Goal: Information Seeking & Learning: Learn about a topic

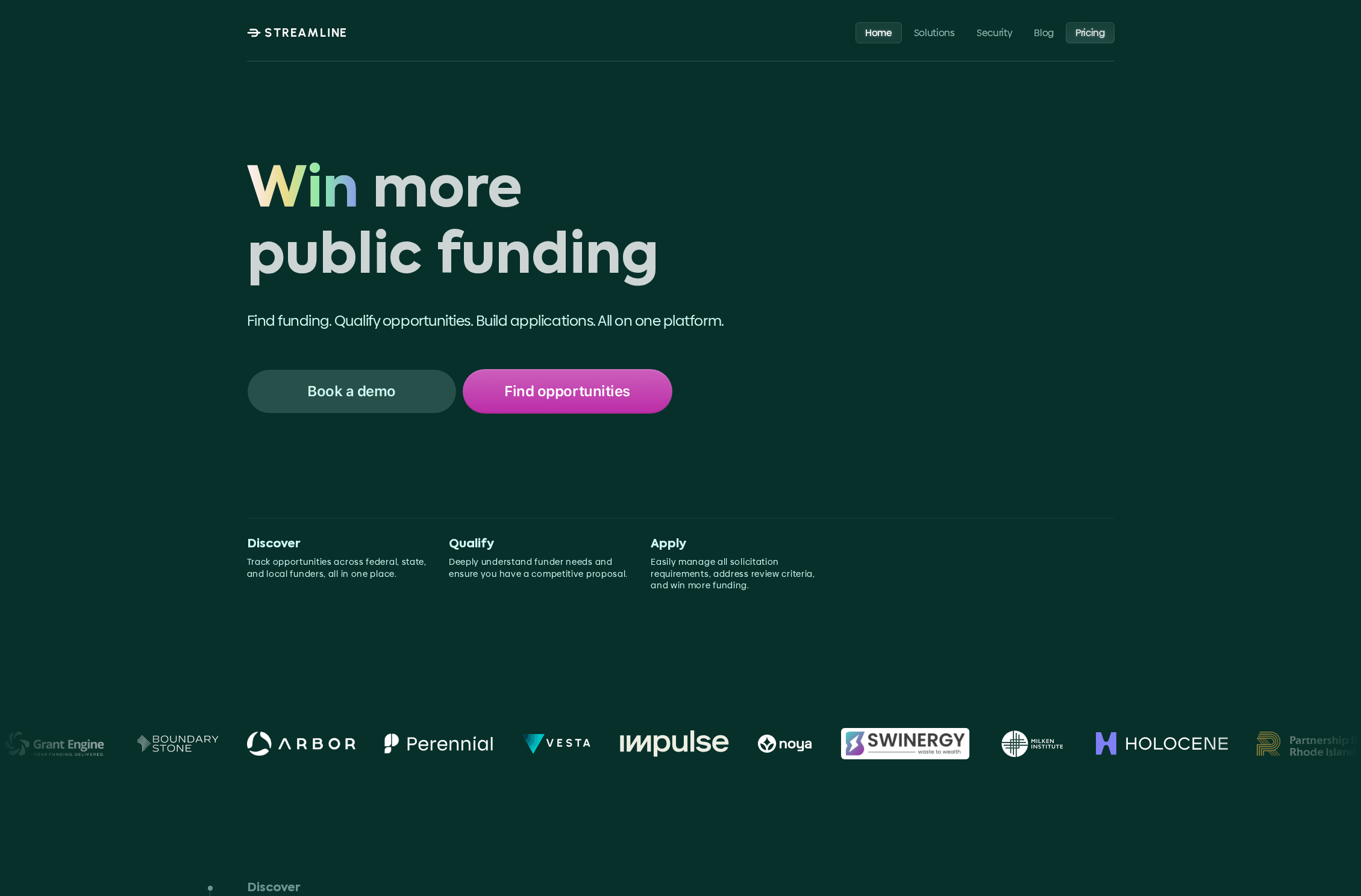
click at [1085, 35] on p "Pricing" at bounding box center [1090, 32] width 29 height 11
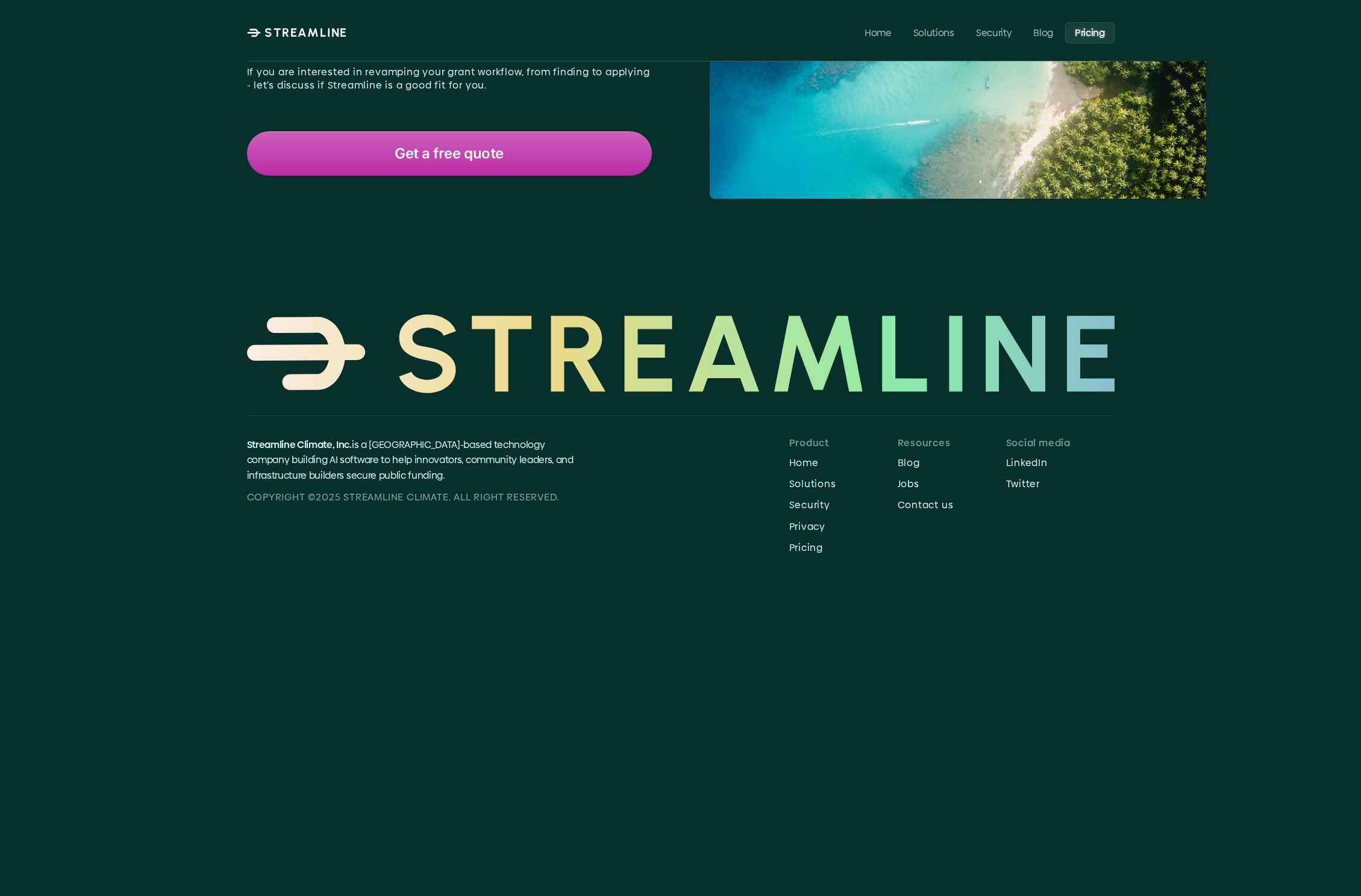
scroll to position [220, 0]
click at [813, 484] on p "Solutions" at bounding box center [843, 484] width 109 height 11
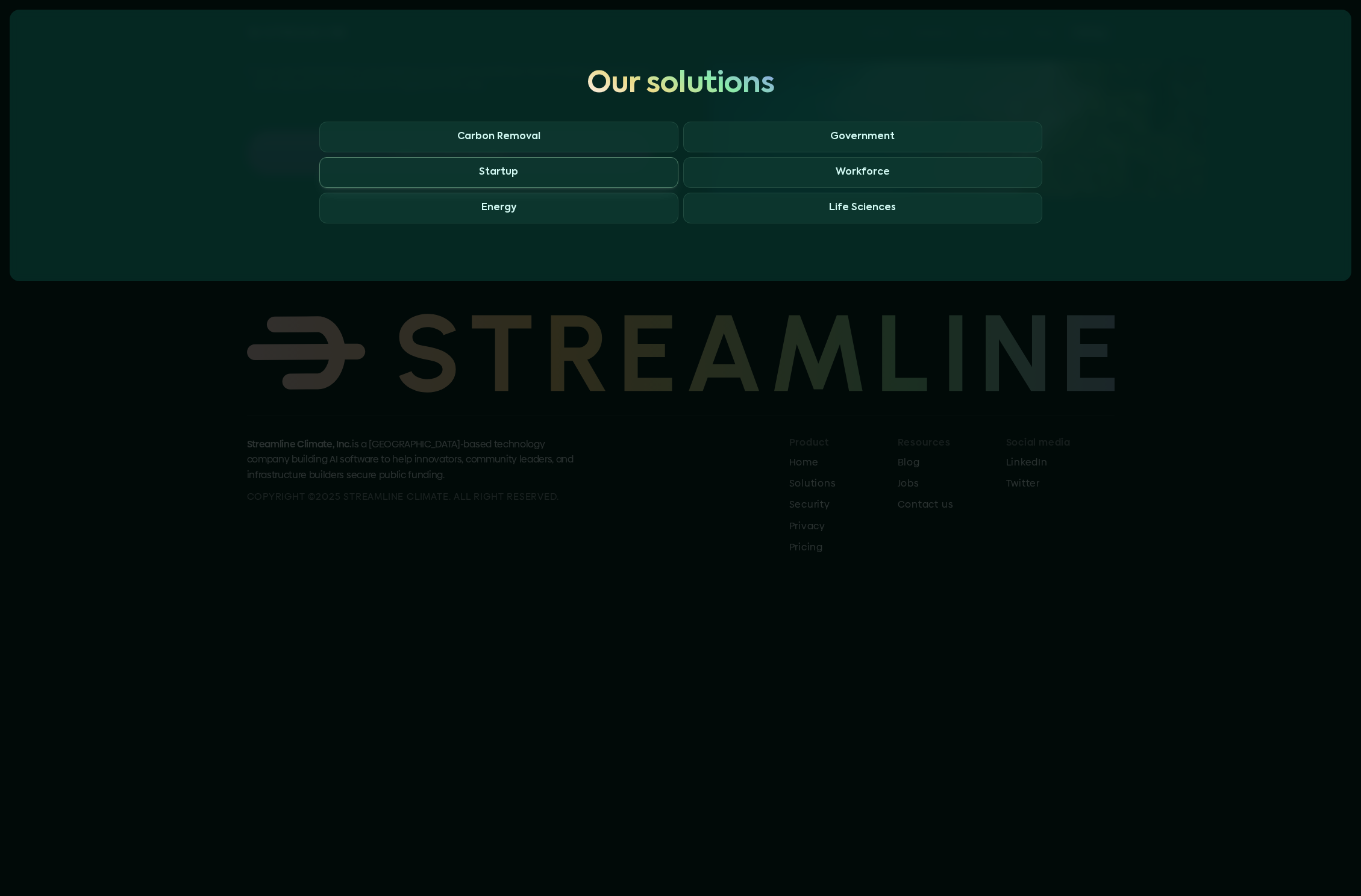
click at [595, 164] on span "Startup" at bounding box center [499, 173] width 359 height 30
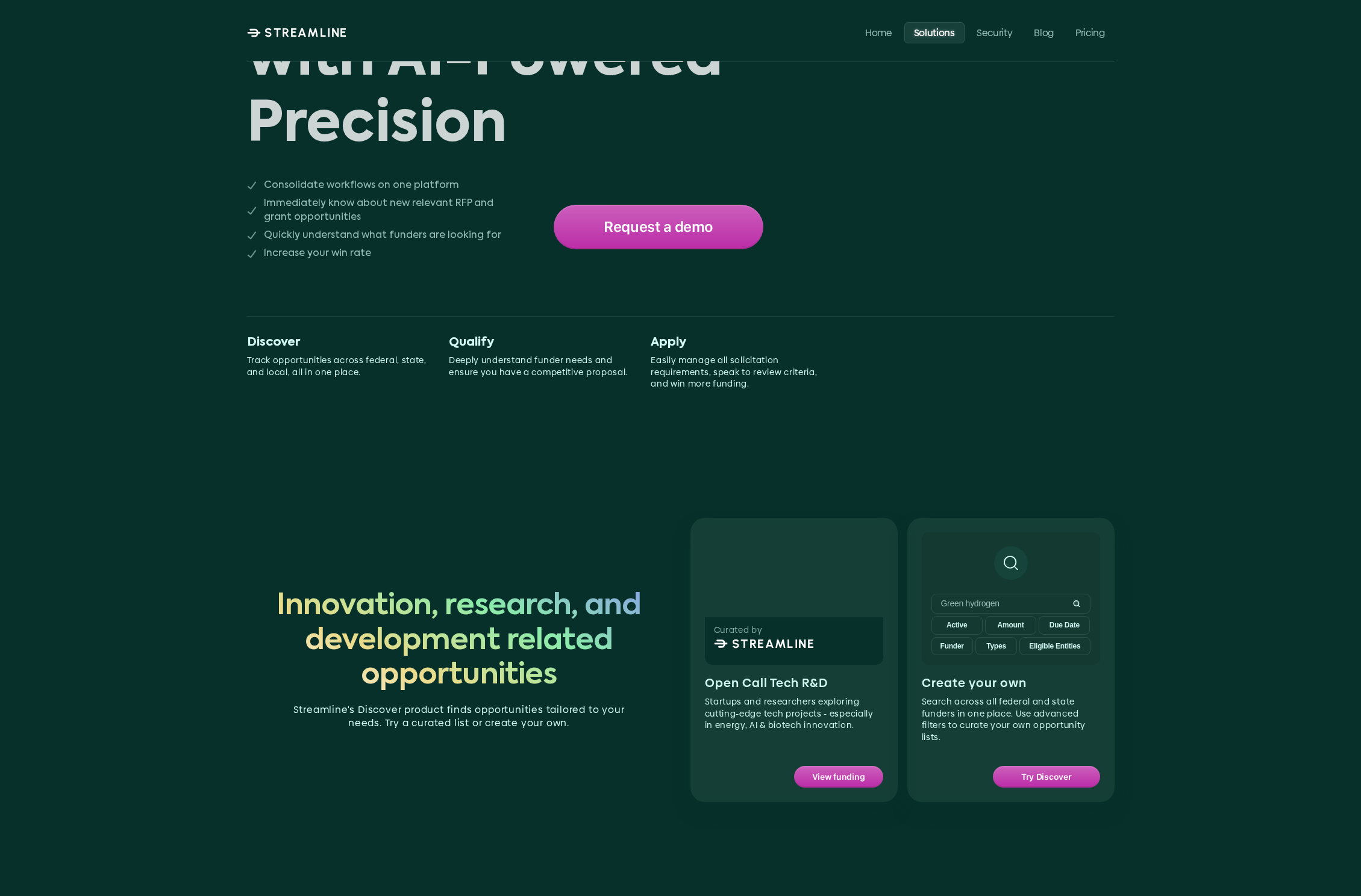
scroll to position [70, 0]
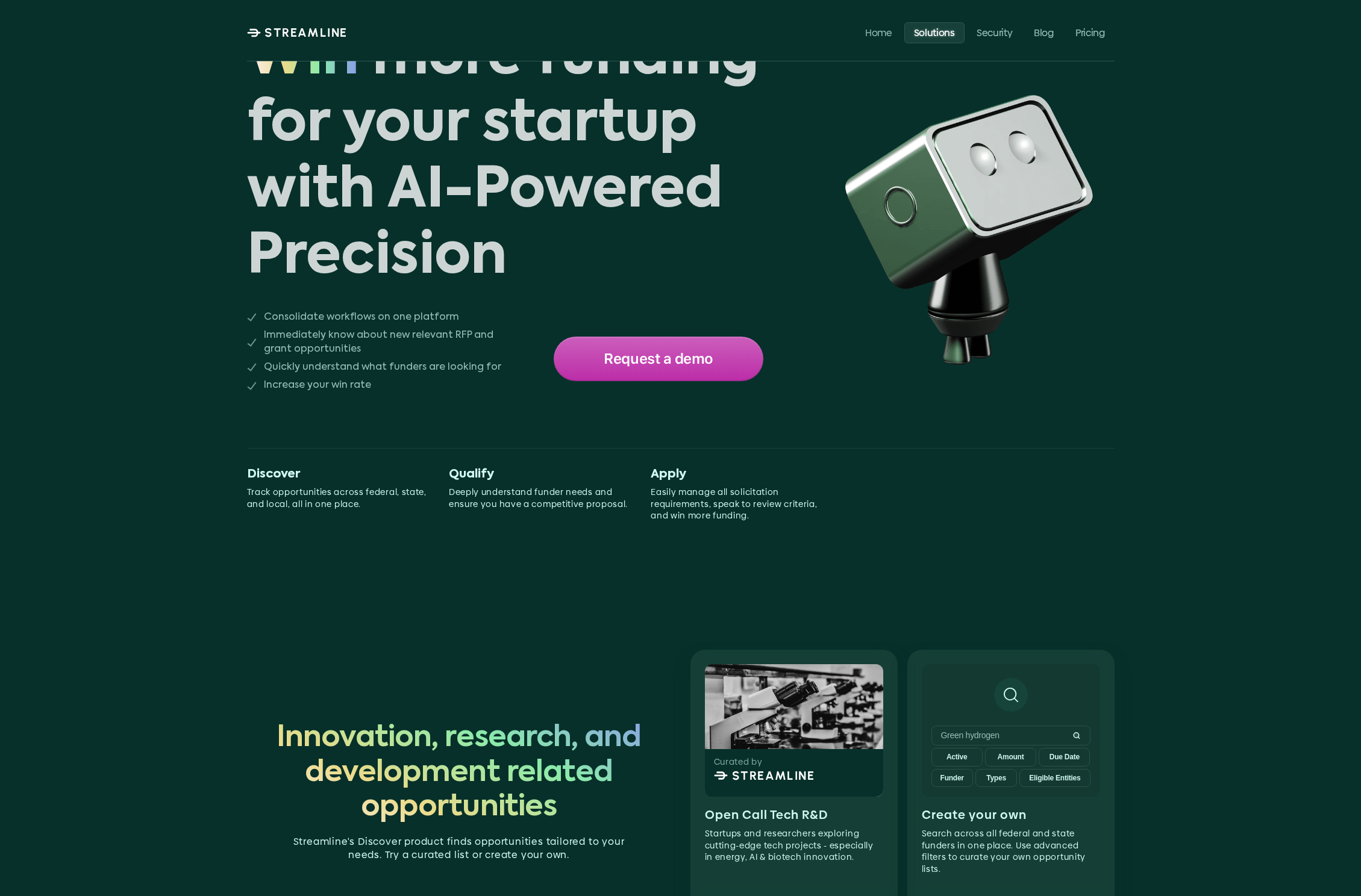
click at [915, 38] on p "Solutions" at bounding box center [934, 32] width 41 height 11
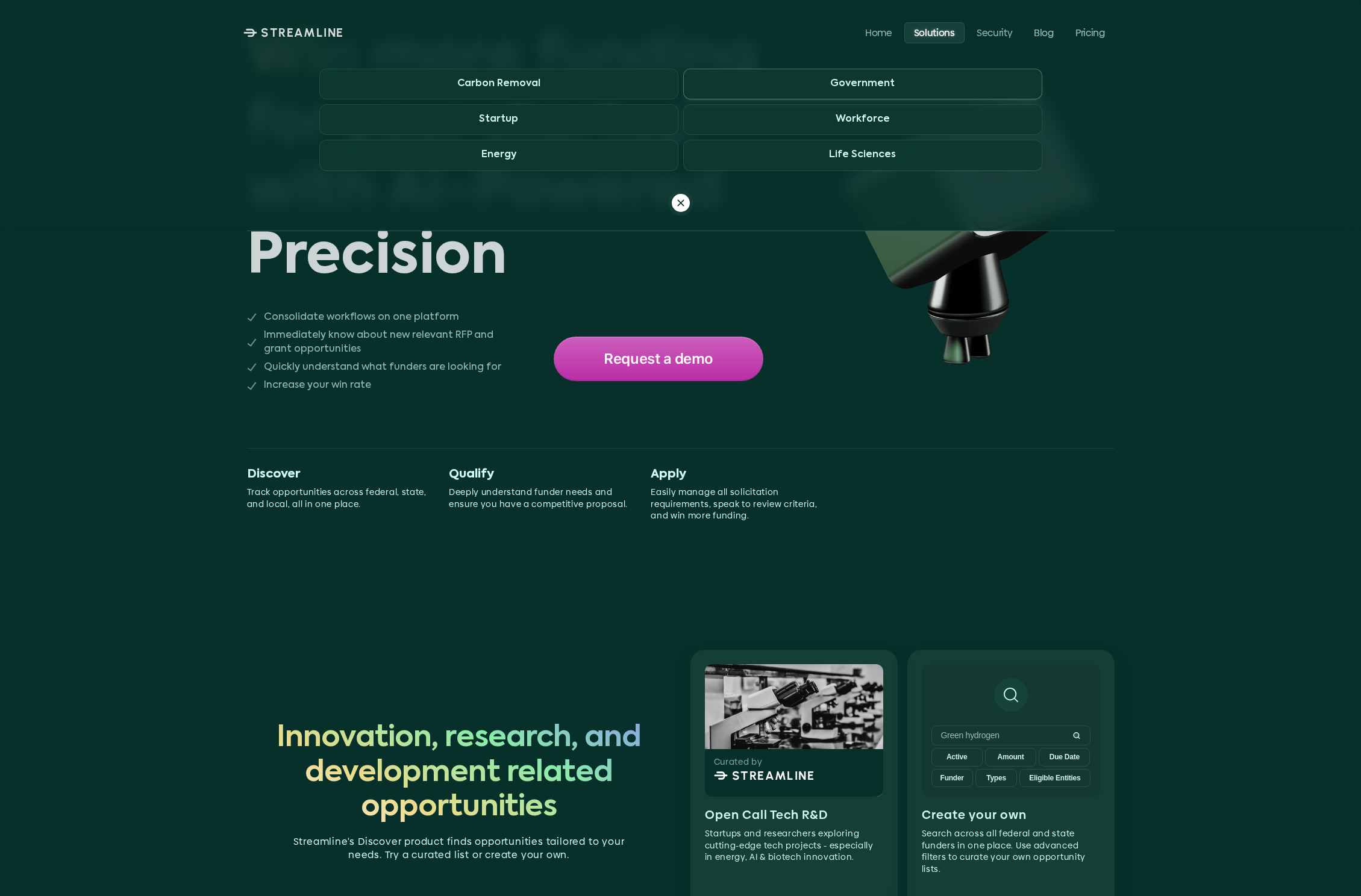
click at [866, 86] on h3 "Government" at bounding box center [863, 84] width 65 height 11
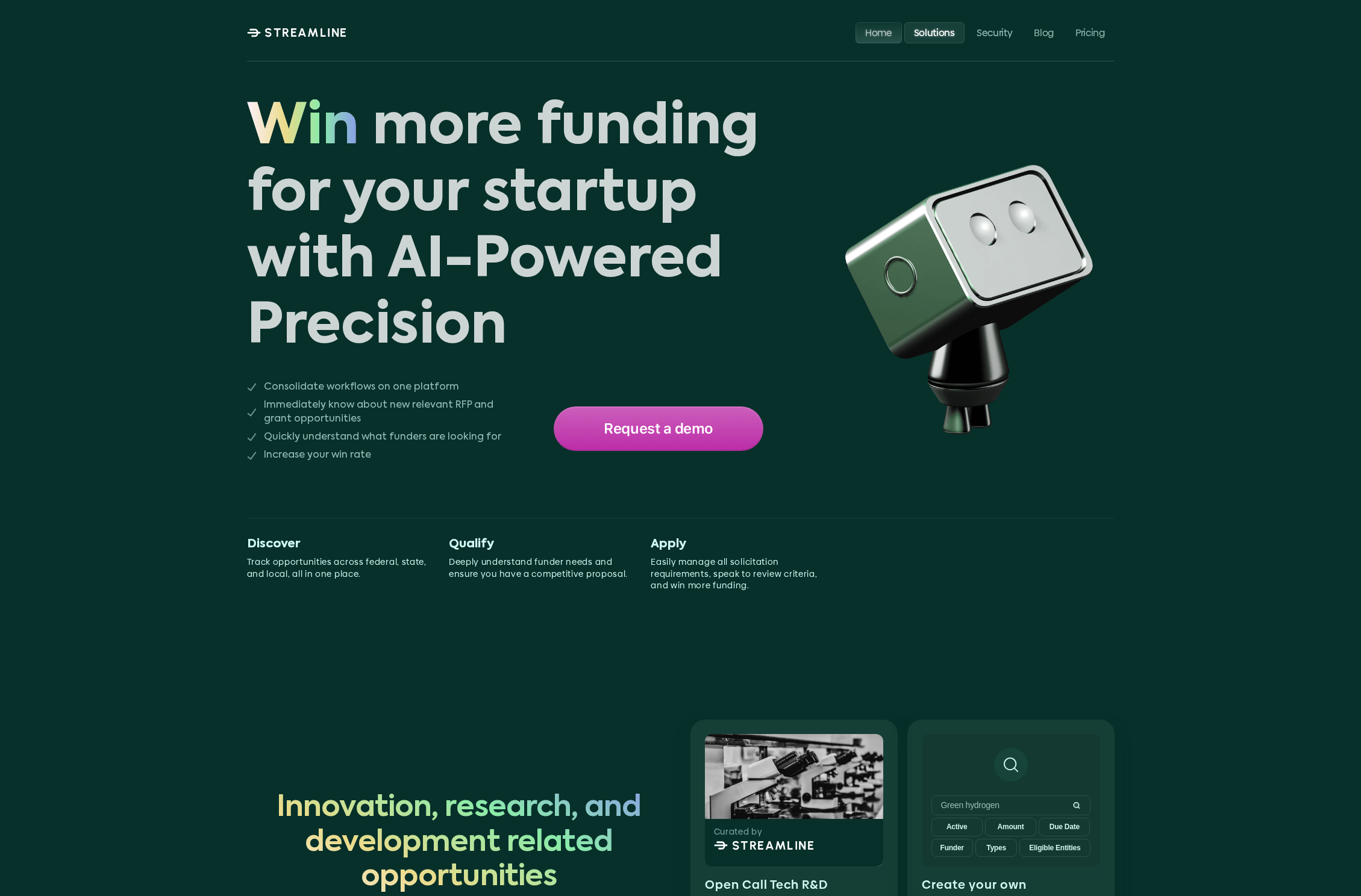
click at [879, 30] on p "Home" at bounding box center [879, 32] width 27 height 11
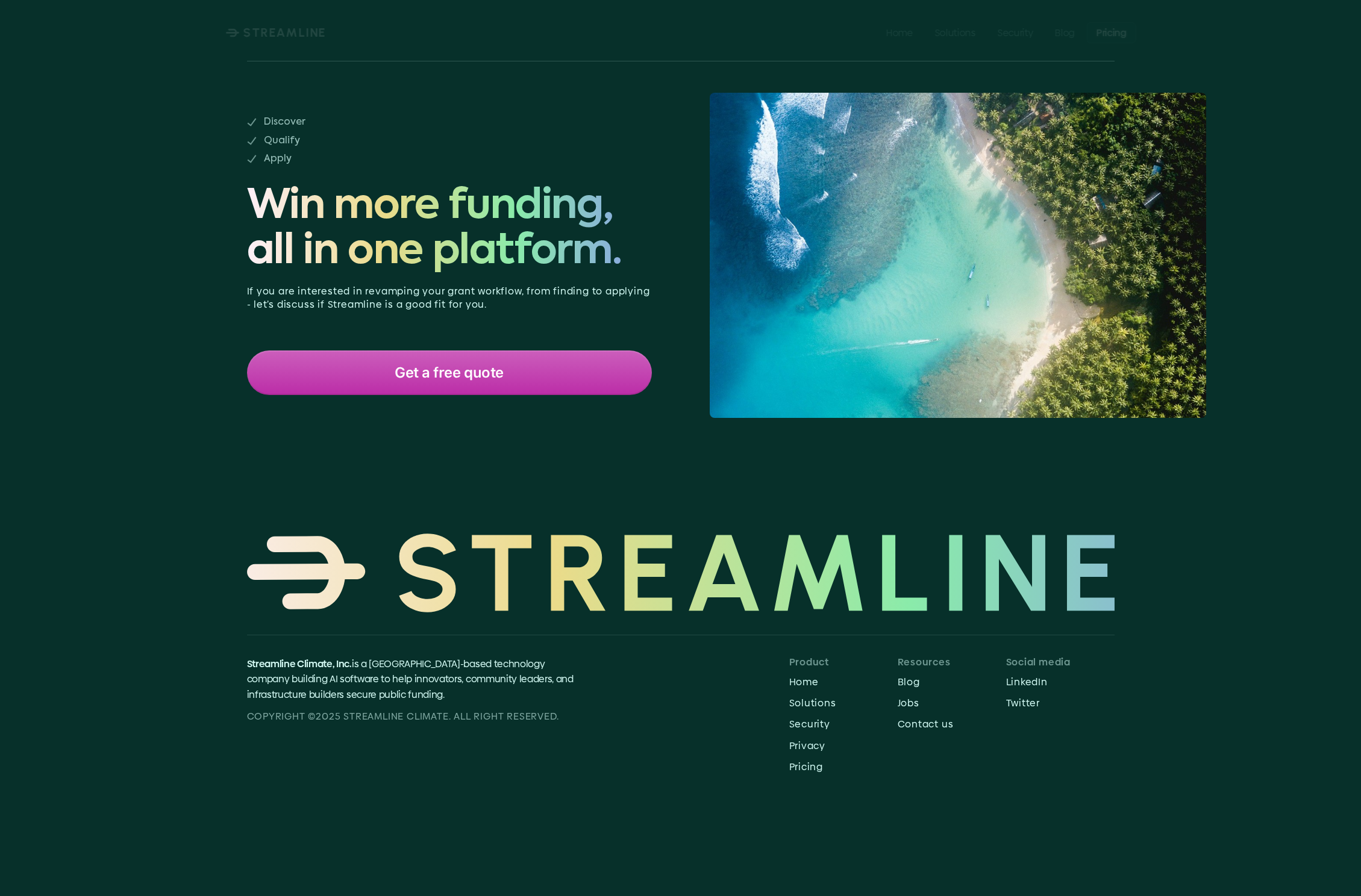
scroll to position [220, 0]
